Goal: Navigation & Orientation: Understand site structure

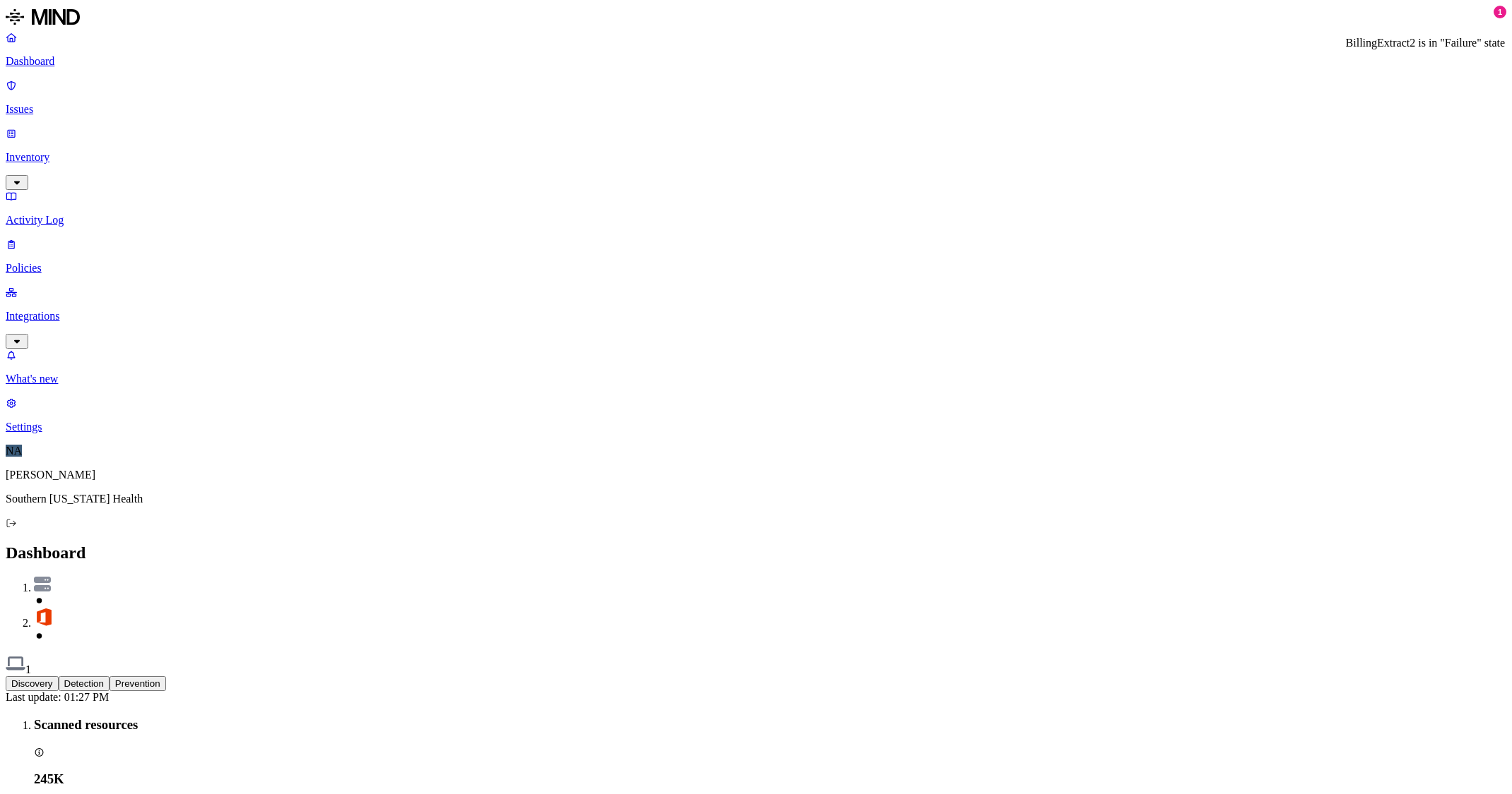
click at [51, 577] on img at bounding box center [43, 584] width 17 height 15
click at [63, 214] on p "Activity Log" at bounding box center [756, 220] width 1501 height 13
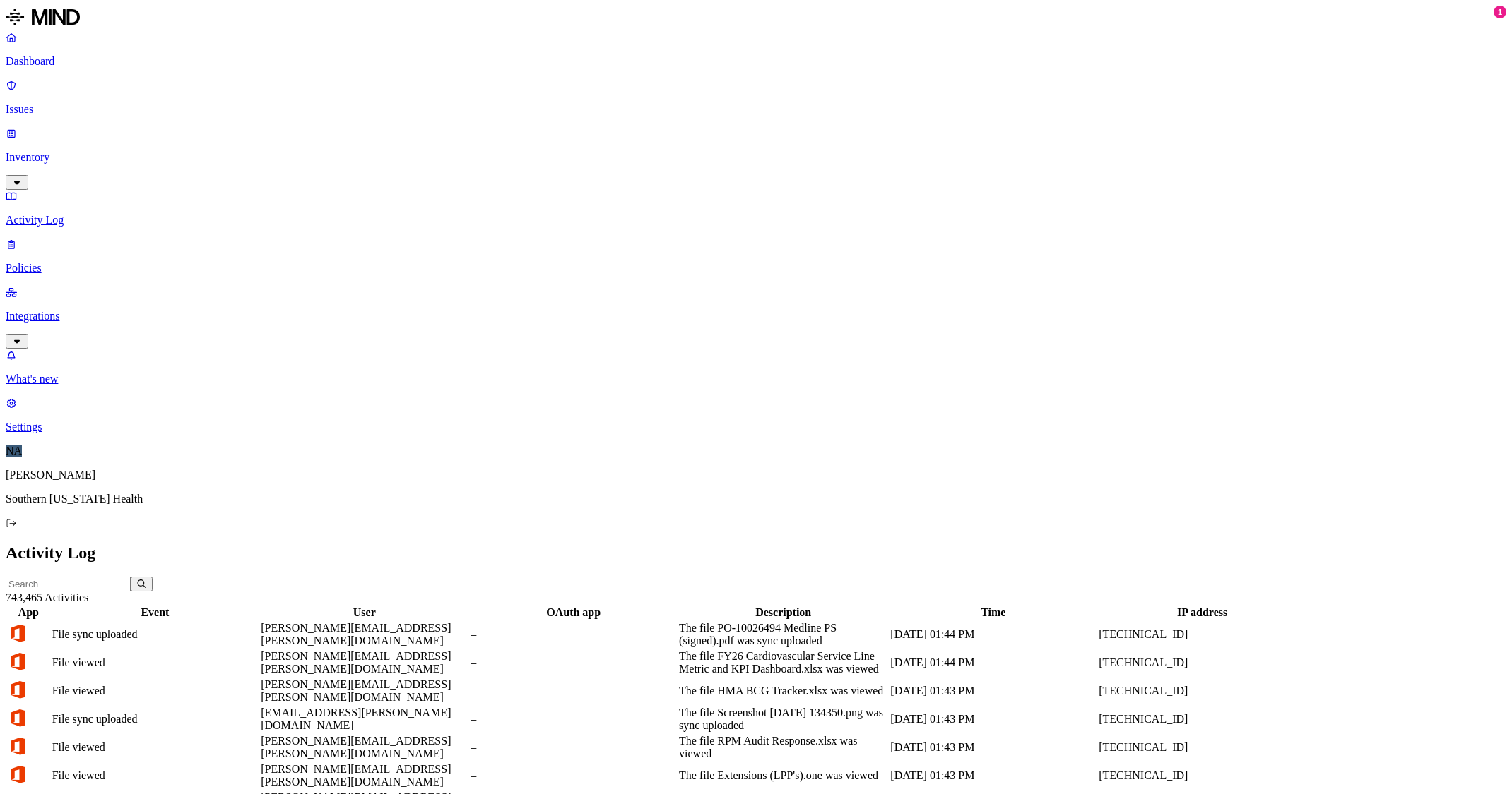
click at [50, 151] on p "Inventory" at bounding box center [756, 157] width 1501 height 13
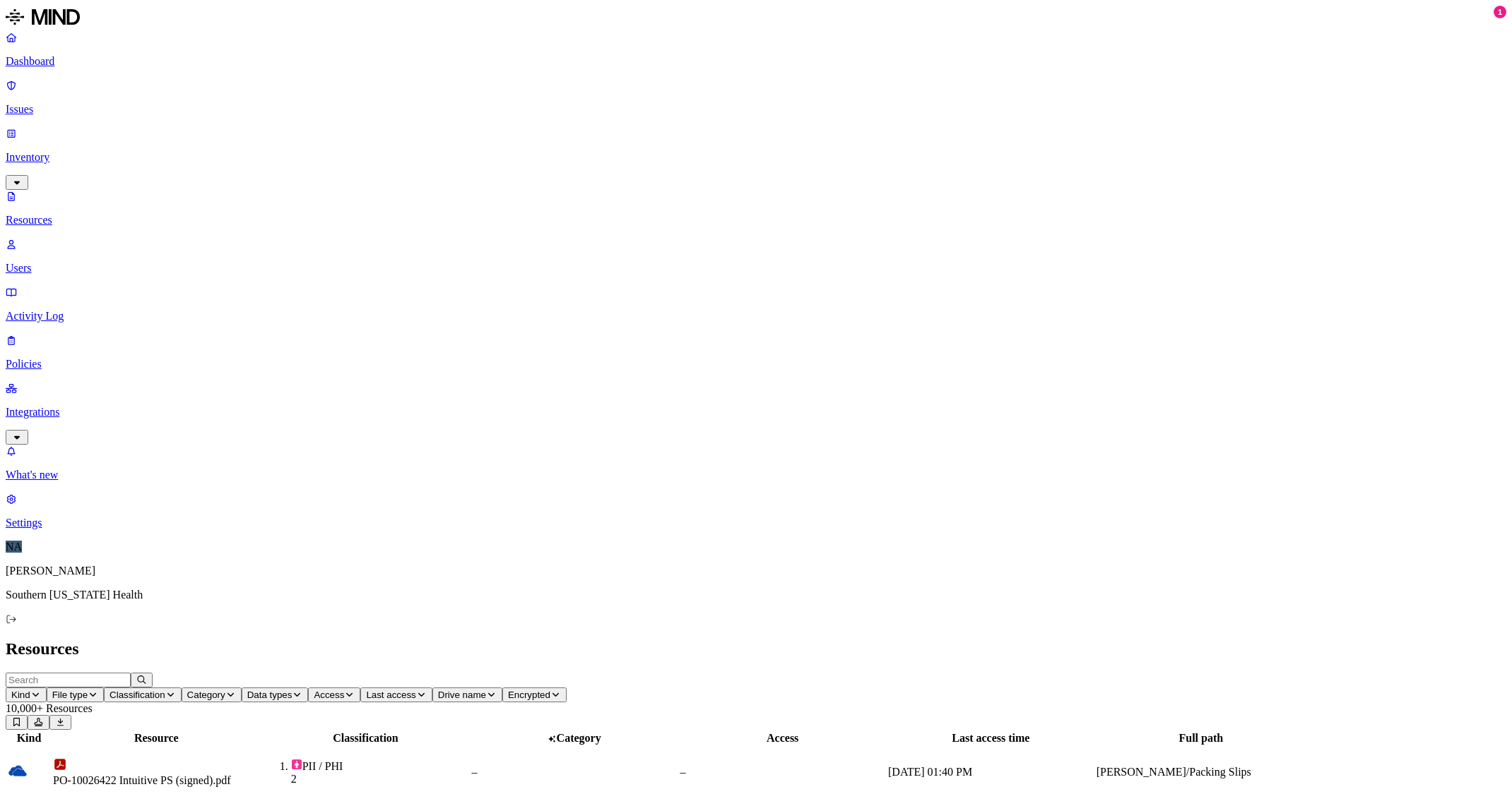
click at [67, 103] on p "Issues" at bounding box center [756, 109] width 1501 height 13
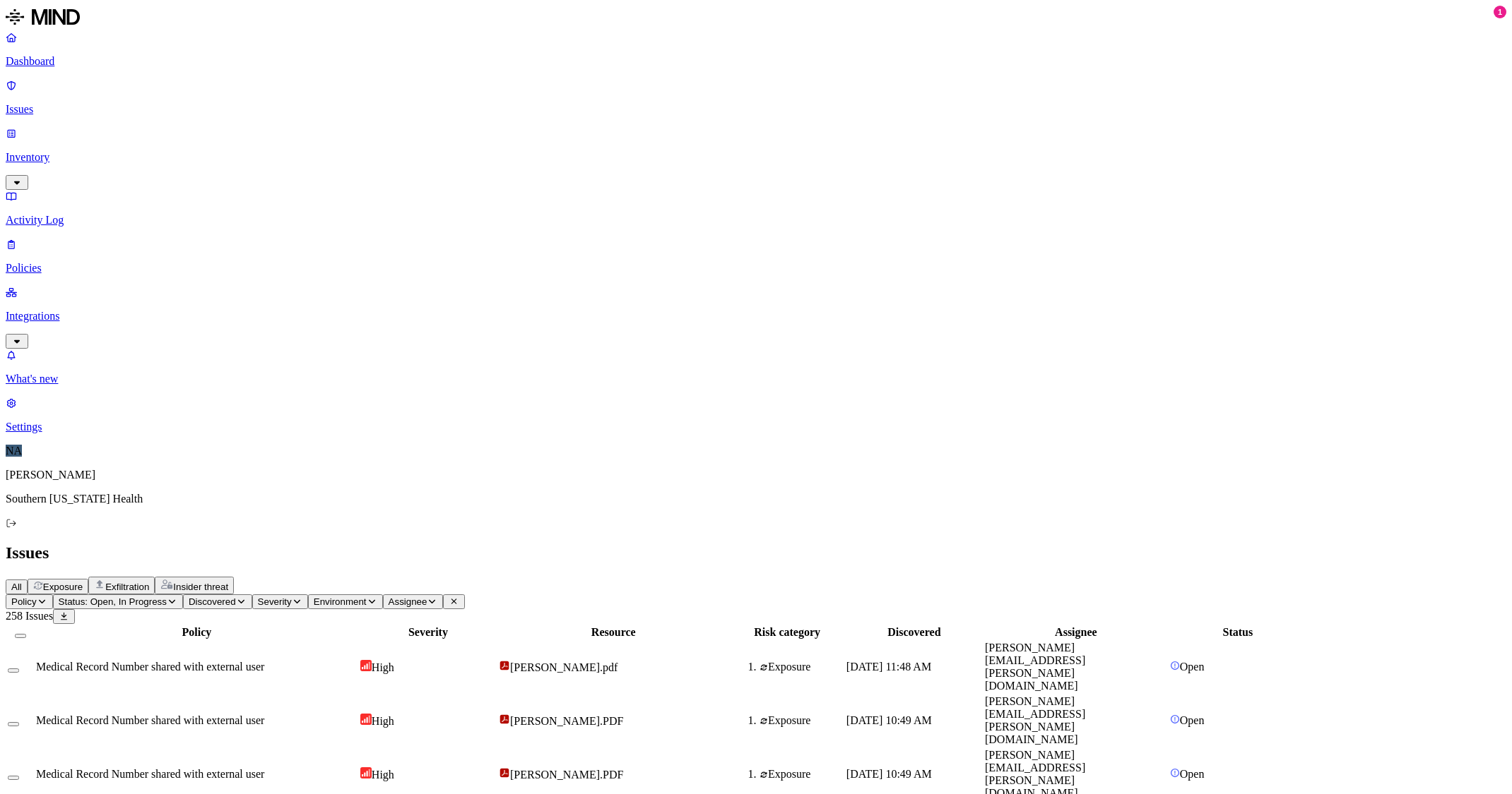
click at [63, 310] on p "Integrations" at bounding box center [756, 316] width 1501 height 13
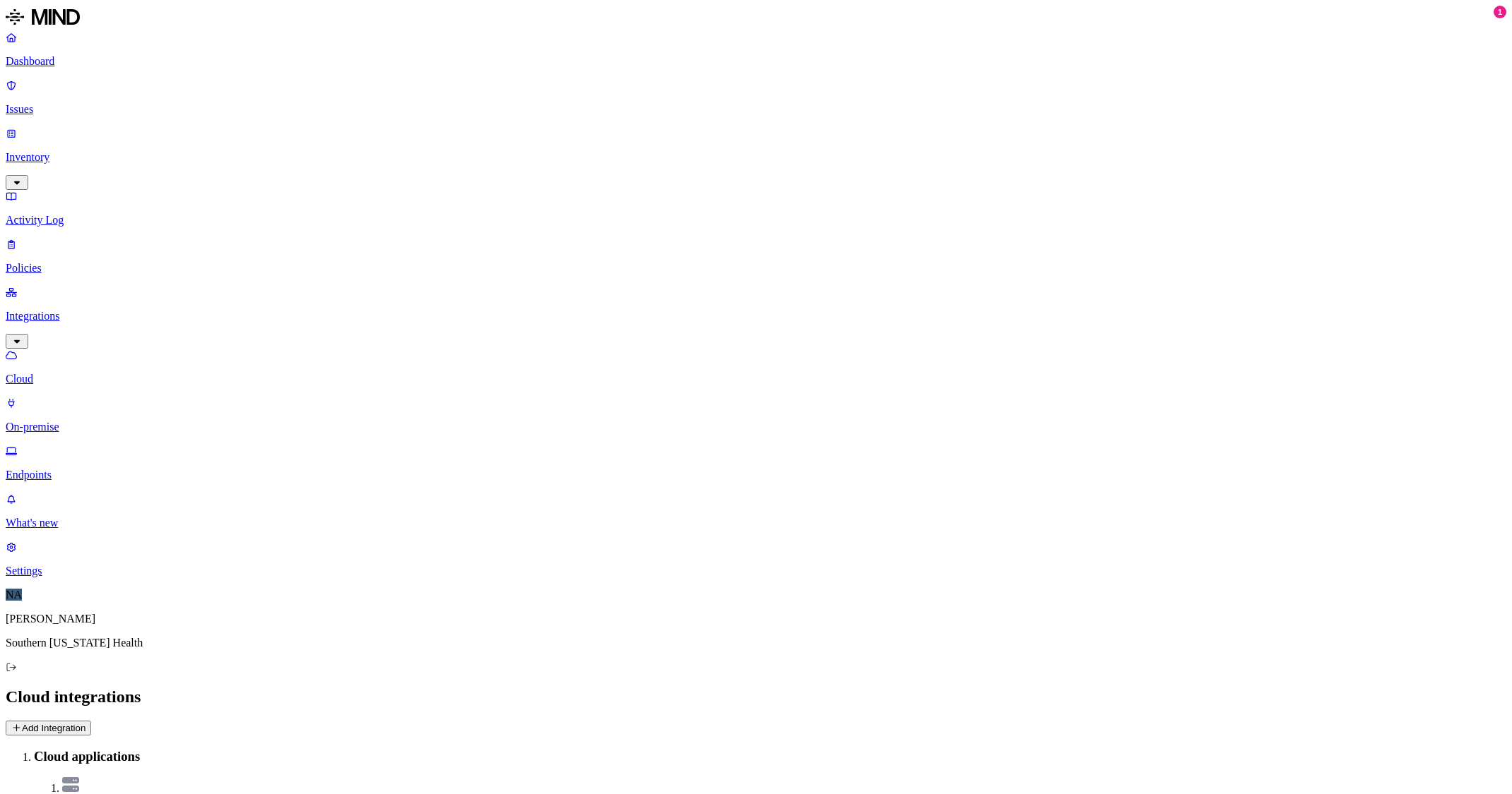
click at [72, 421] on p "On-premise" at bounding box center [756, 428] width 1501 height 13
click at [72, 469] on p "Endpoints" at bounding box center [756, 476] width 1501 height 13
